Goal: Check status: Check status

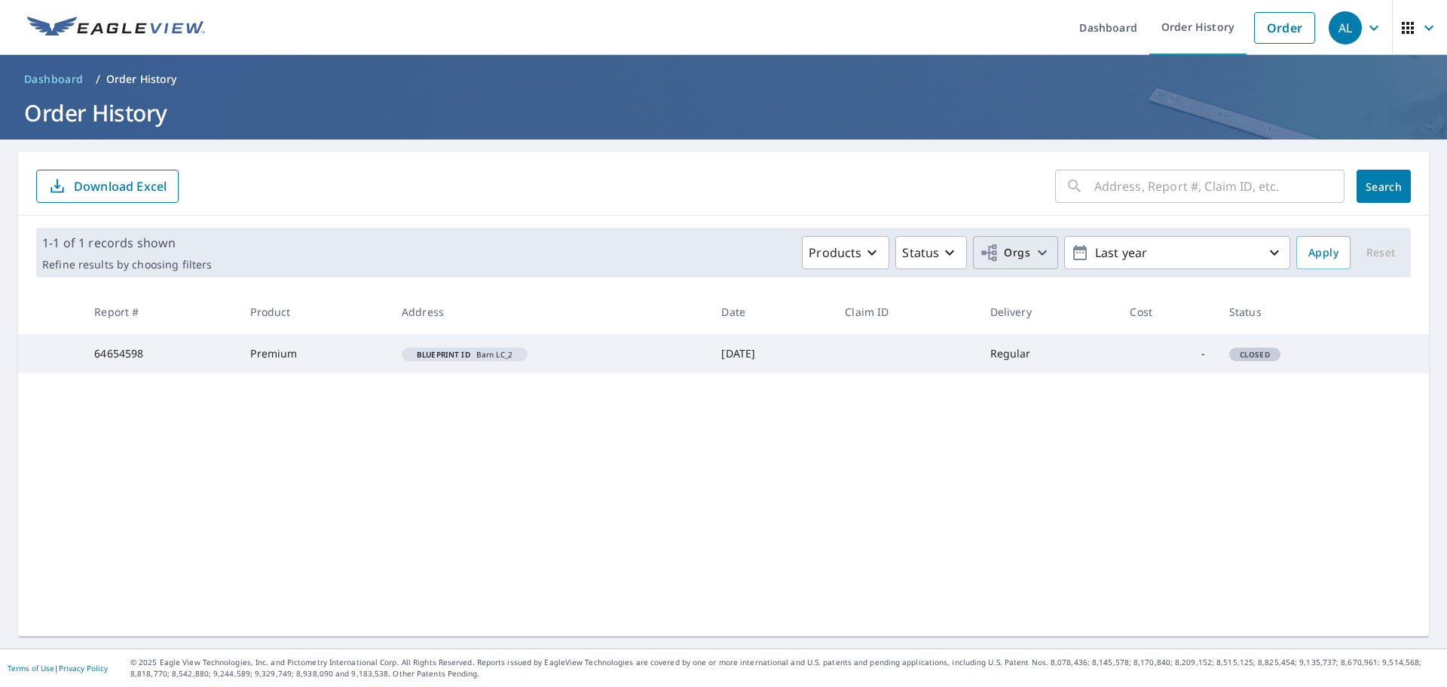
click at [1007, 245] on span "Orgs" at bounding box center [1005, 252] width 51 height 19
click at [708, 332] on input "Mammoth Contracting, LLC" at bounding box center [711, 339] width 18 height 18
checkbox input "true"
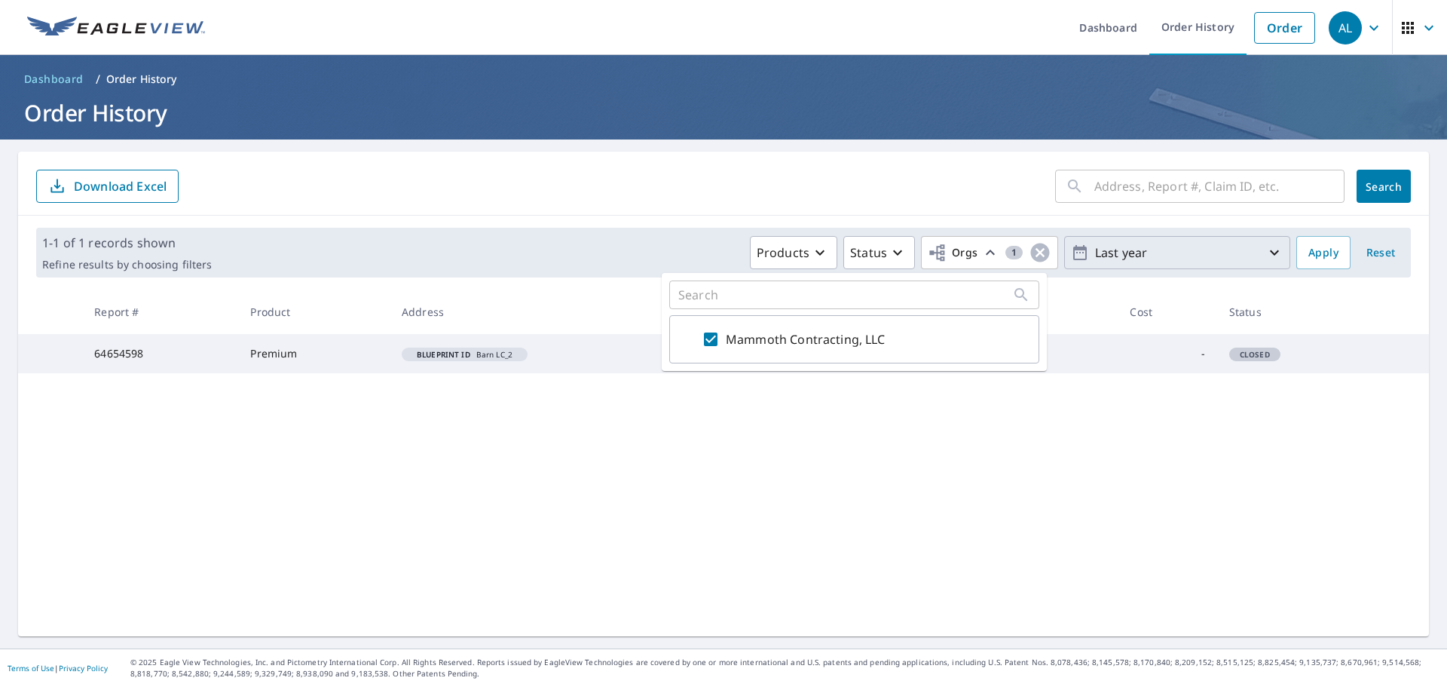
click at [1130, 240] on p "Last year" at bounding box center [1177, 253] width 176 height 26
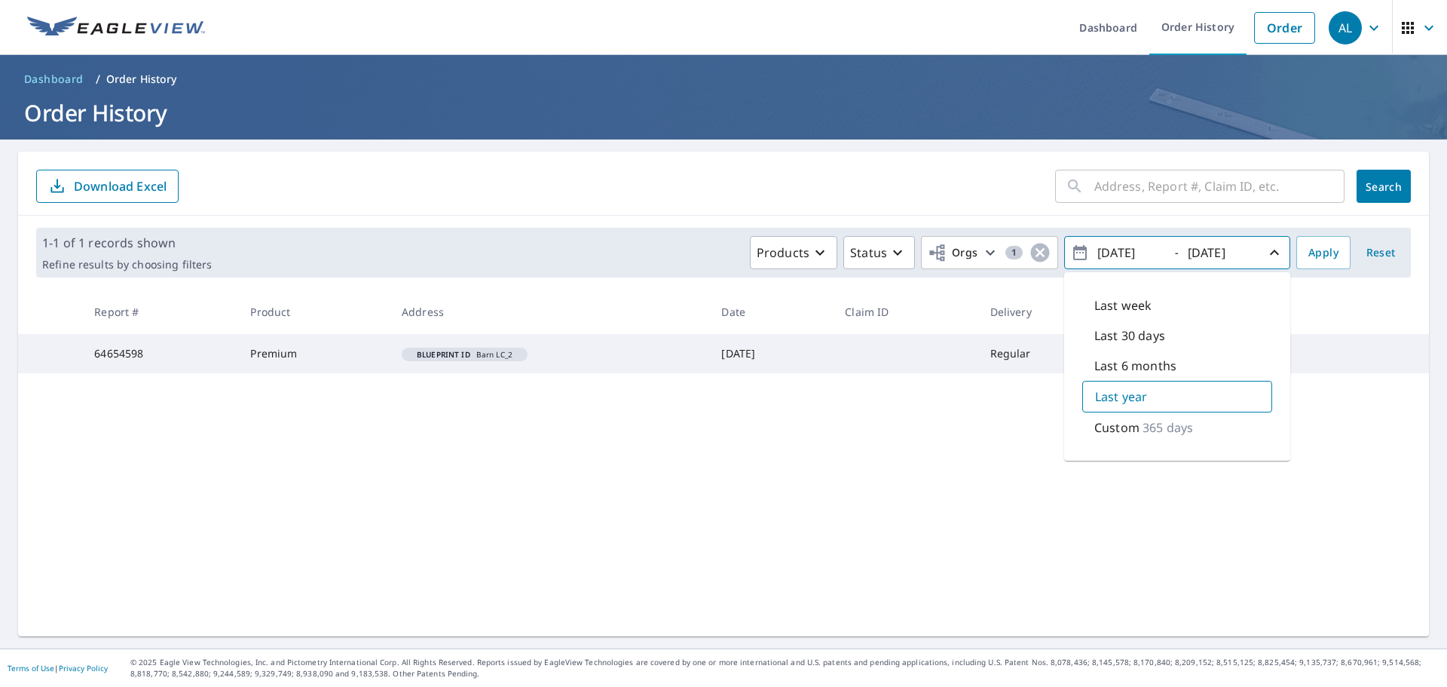
click at [1097, 333] on p "Last 30 days" at bounding box center [1130, 335] width 71 height 18
click at [1113, 304] on p "Last week" at bounding box center [1123, 305] width 57 height 18
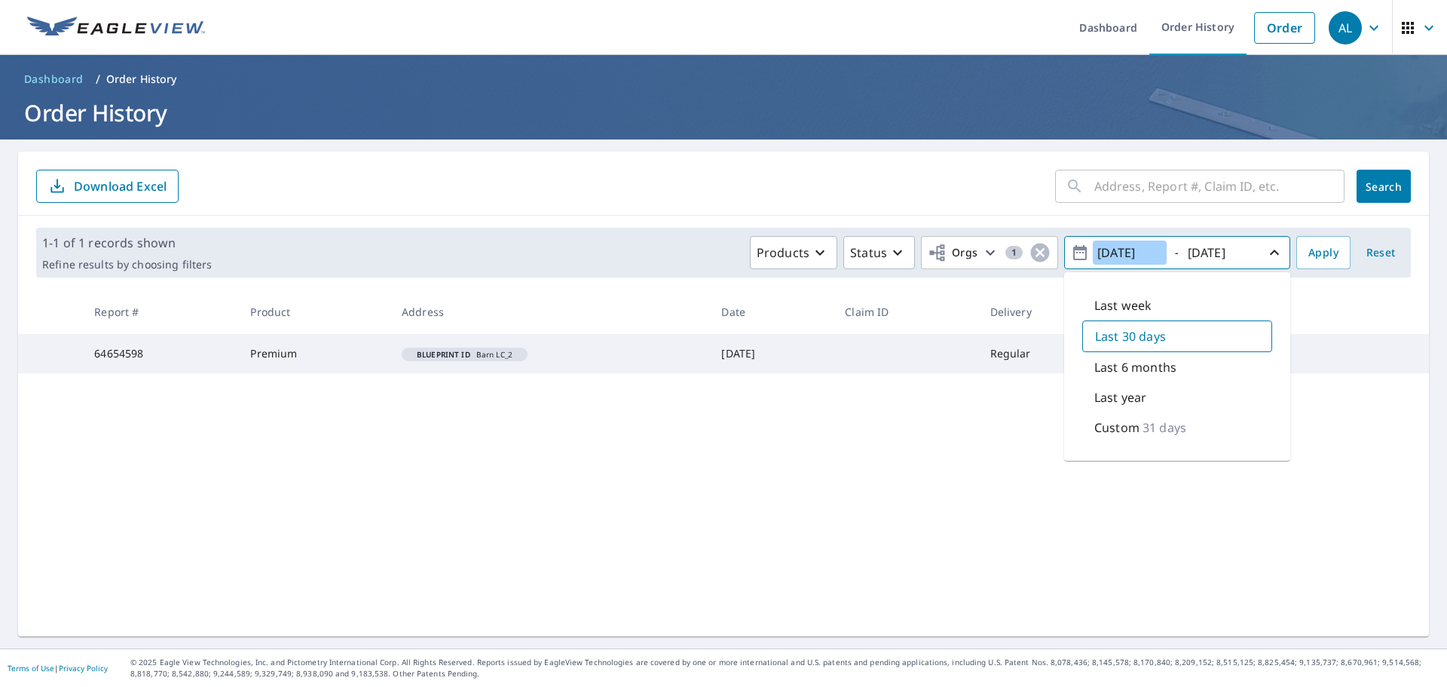
type input "[DATE]"
click at [1309, 250] on span "Apply" at bounding box center [1324, 252] width 30 height 19
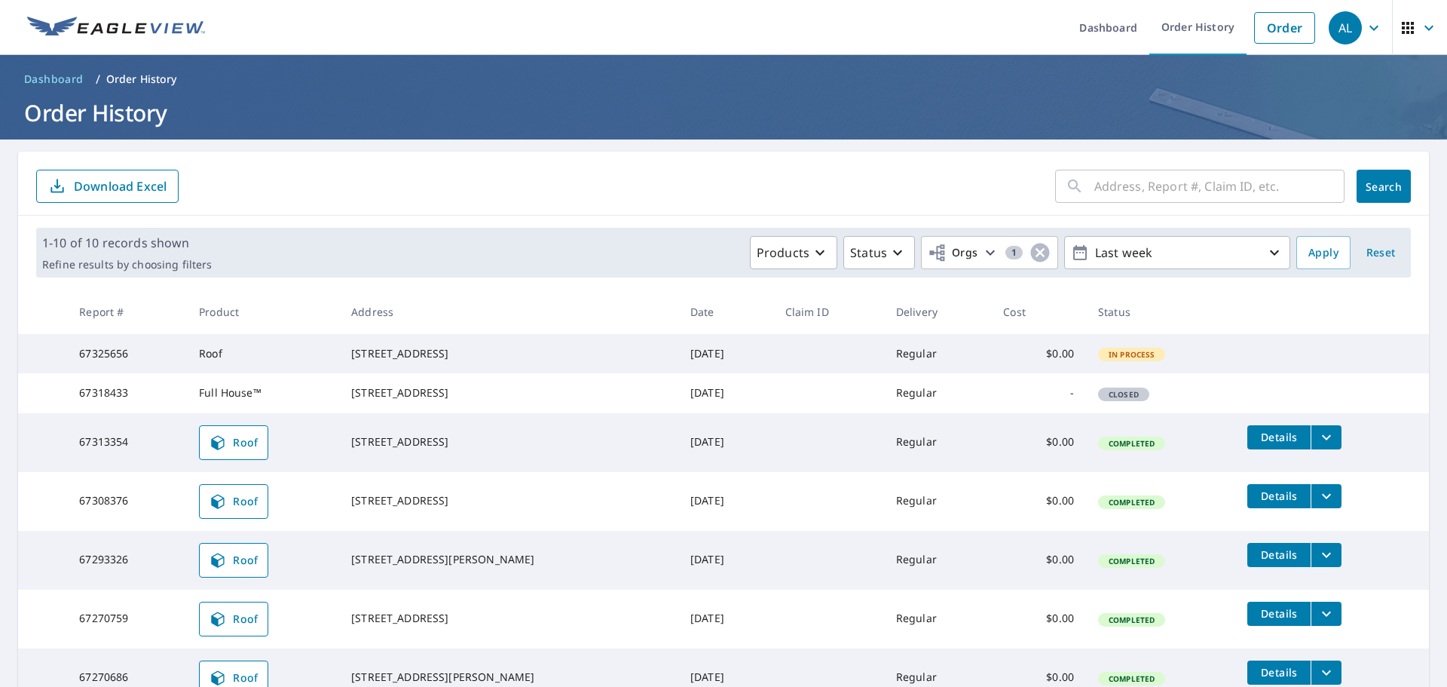
click at [1365, 27] on icon "button" at bounding box center [1374, 28] width 18 height 18
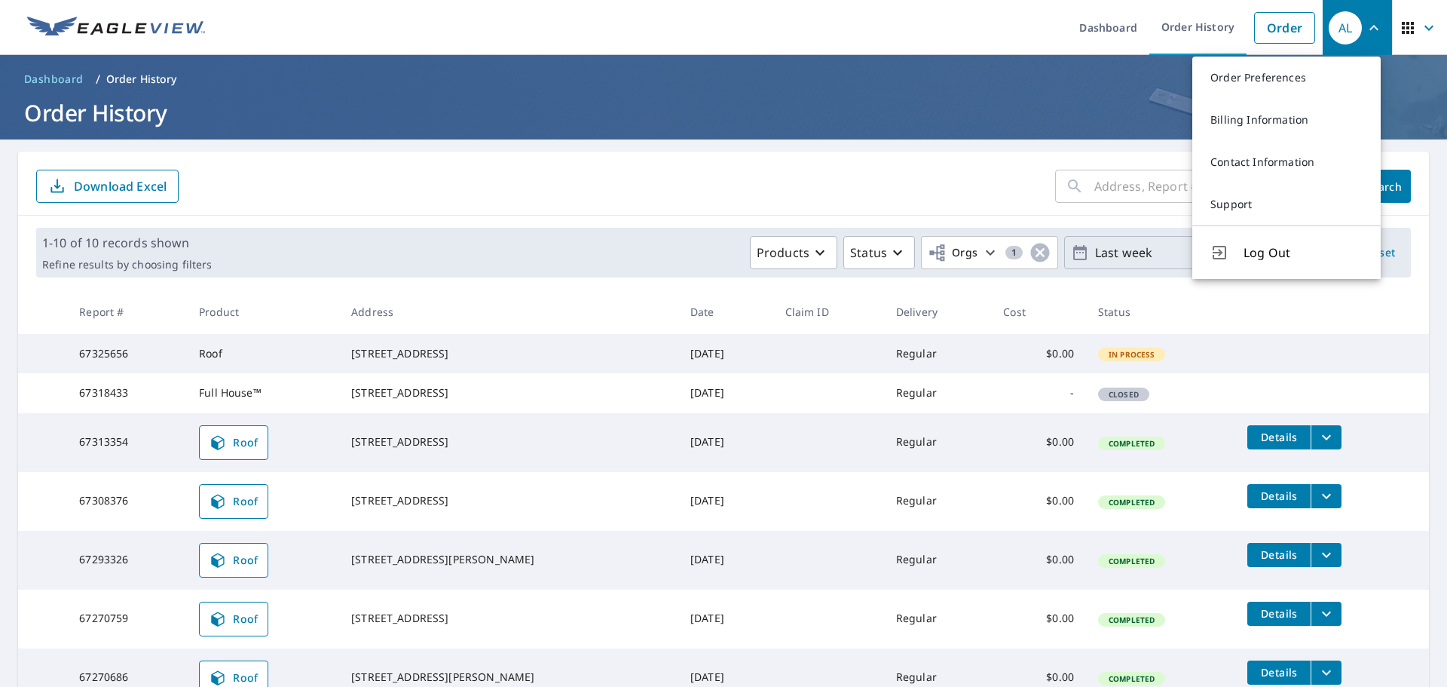
click at [1264, 253] on span "Log Out" at bounding box center [1303, 252] width 119 height 18
